Goal: Information Seeking & Learning: Learn about a topic

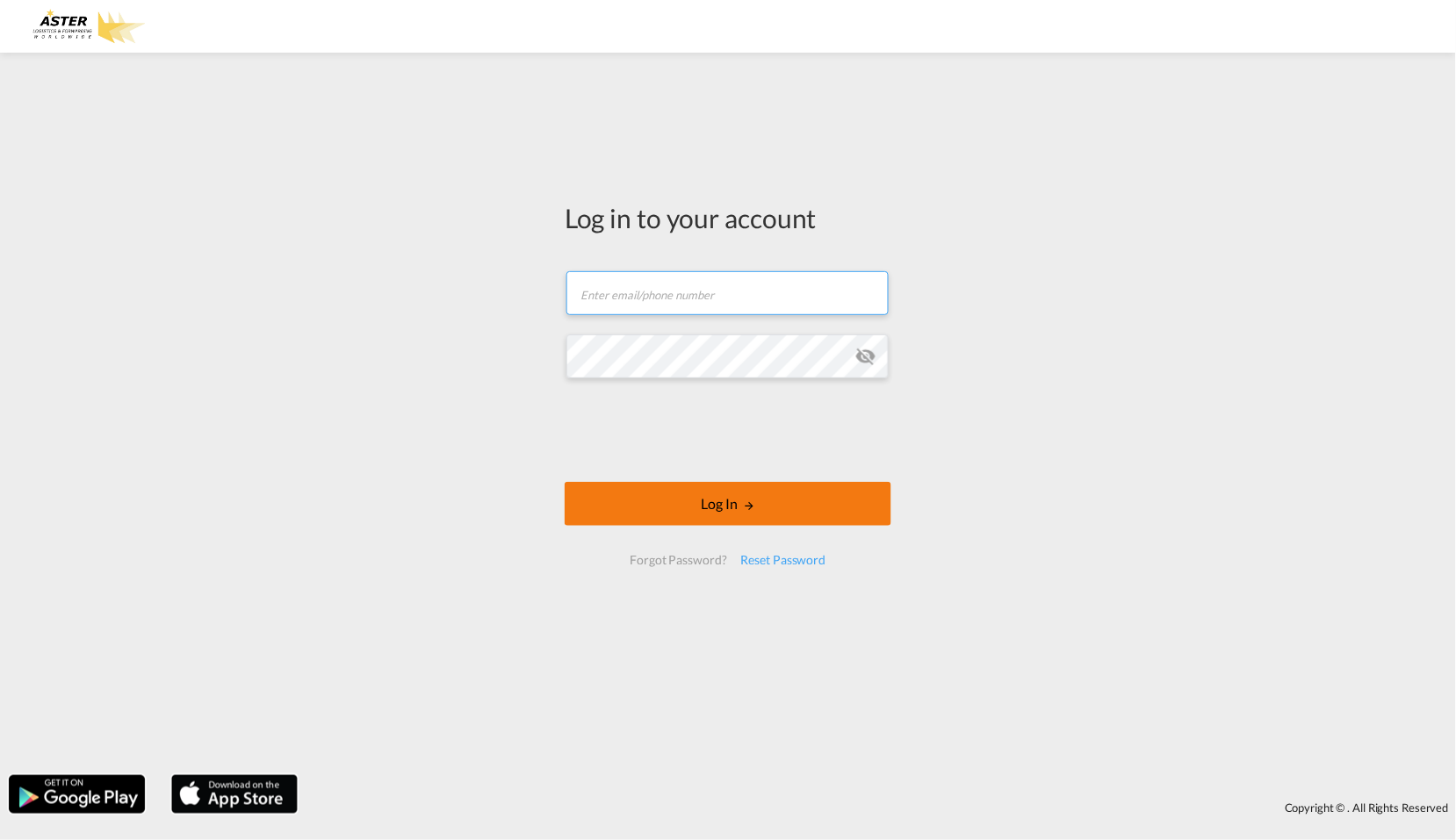
type input "[EMAIL_ADDRESS][DOMAIN_NAME]"
click at [732, 504] on button "Log In" at bounding box center [728, 504] width 326 height 44
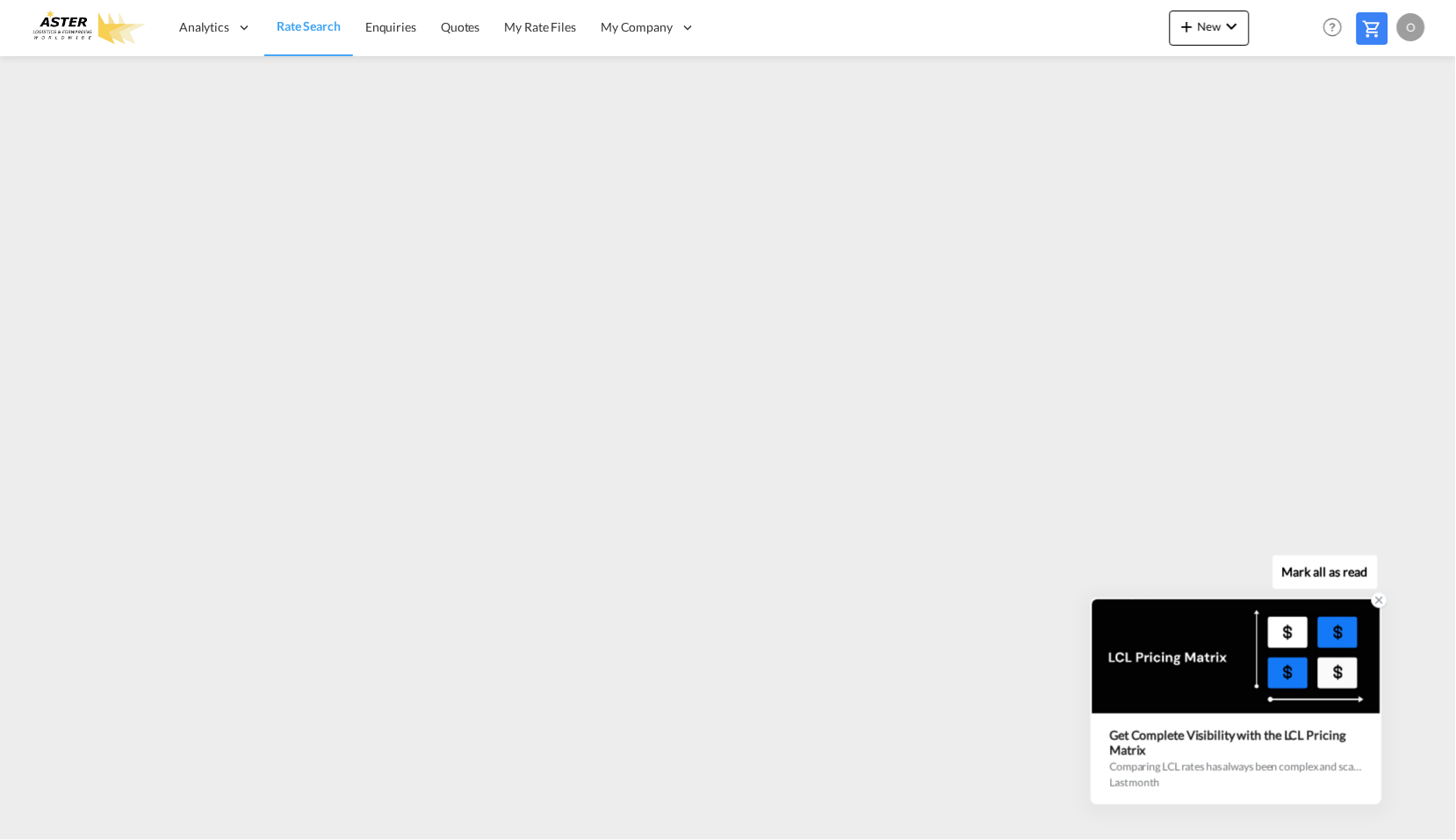
click at [1379, 600] on icon at bounding box center [1380, 601] width 12 height 12
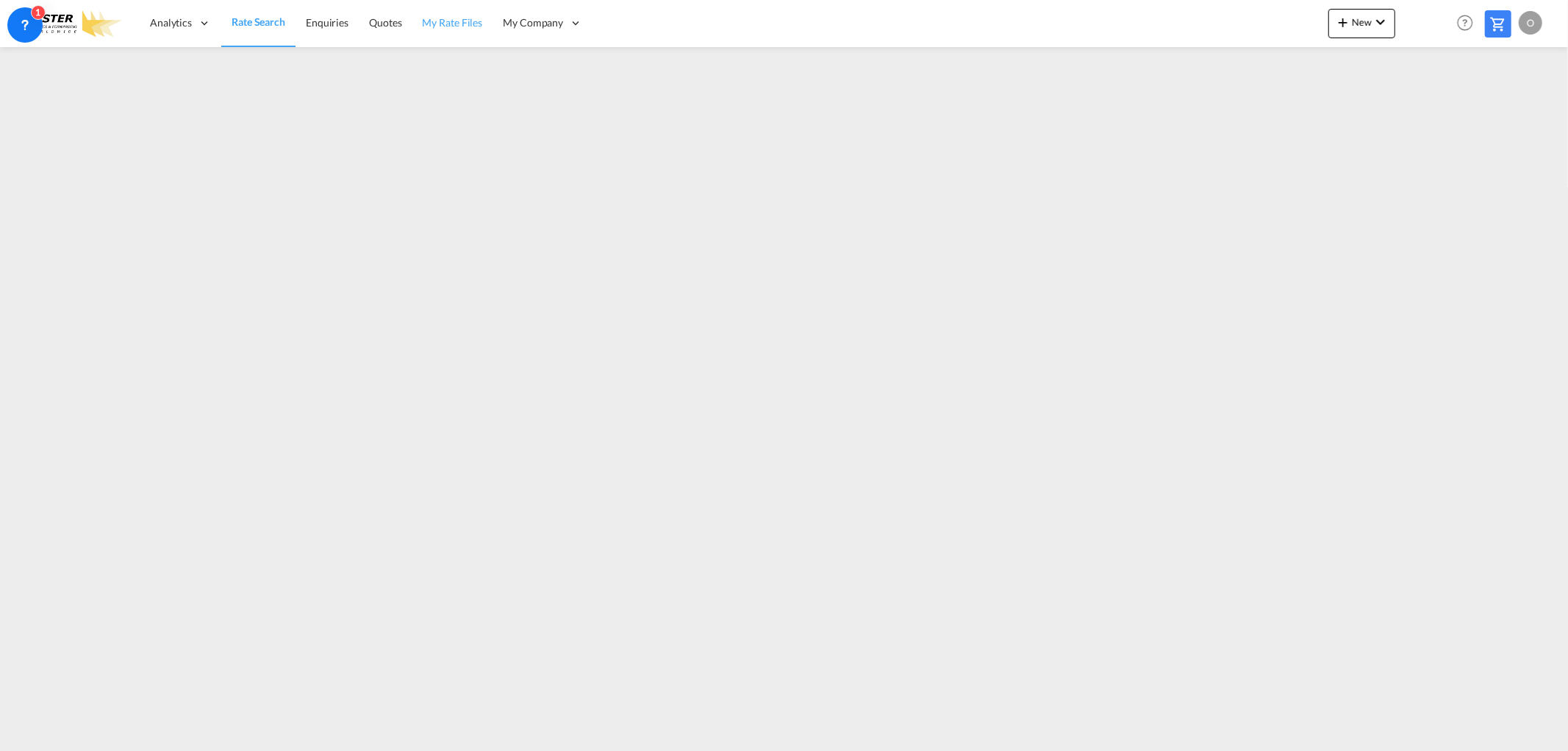
click at [449, 23] on span "My Rate Files" at bounding box center [453, 22] width 60 height 13
click at [390, 21] on span "Quotes" at bounding box center [384, 22] width 33 height 13
click at [332, 20] on span "Enquiries" at bounding box center [326, 22] width 43 height 13
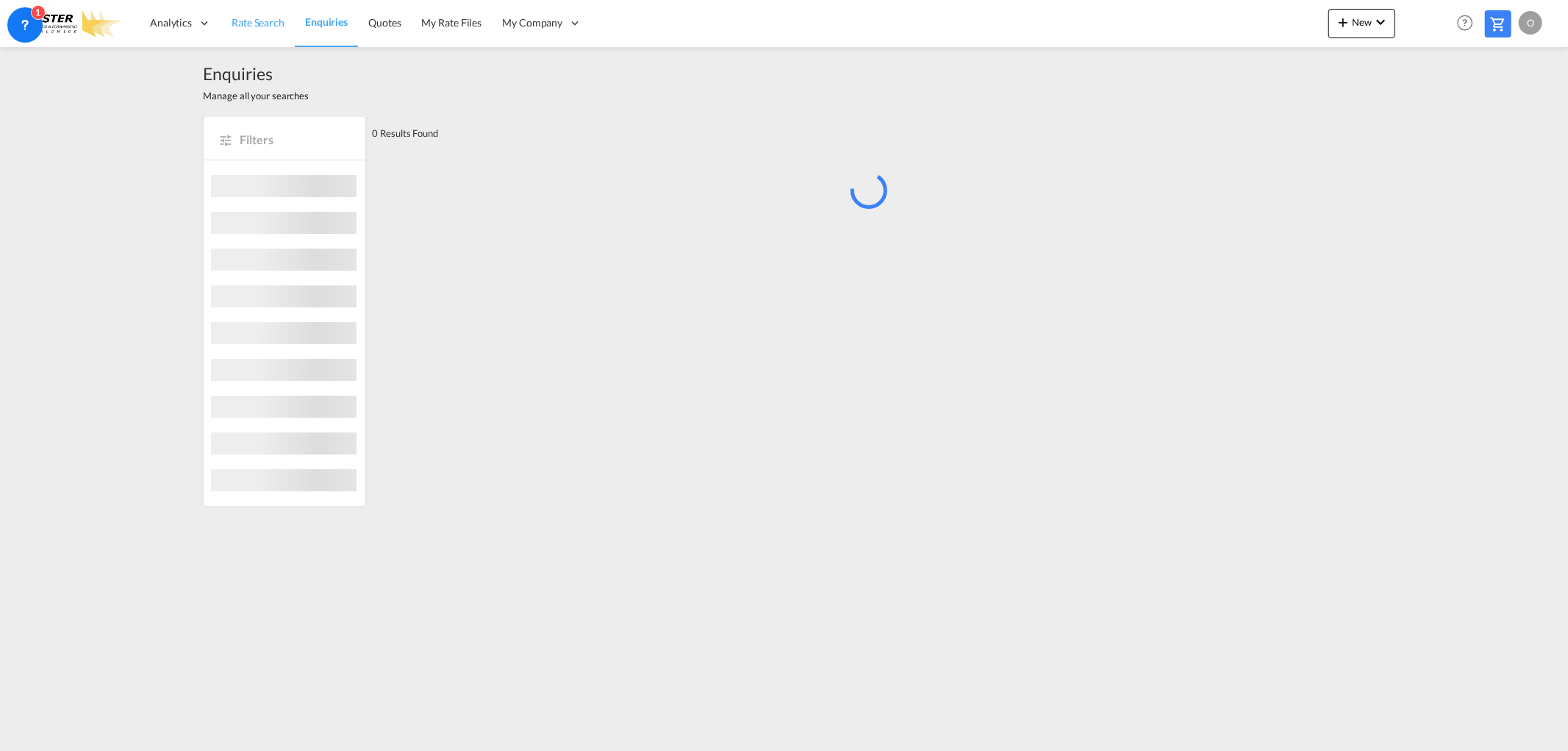
click at [251, 23] on span "Rate Search" at bounding box center [257, 22] width 53 height 13
